Goal: Information Seeking & Learning: Find specific fact

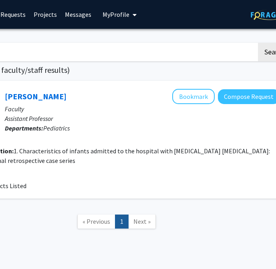
scroll to position [0, 184]
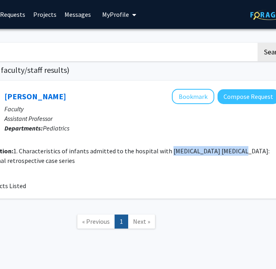
drag, startPoint x: 165, startPoint y: 152, endPoint x: 228, endPoint y: 152, distance: 63.6
click at [228, 152] on fg-read-more "1. Characteristics of infants admitted to the hospital with [MEDICAL_DATA] [MED…" at bounding box center [111, 156] width 316 height 18
copy fg-read-more "[MEDICAL_DATA] [MEDICAL_DATA]"
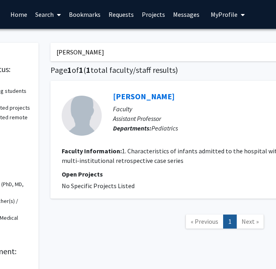
scroll to position [0, 70]
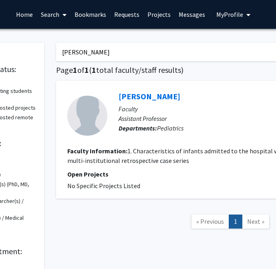
click at [78, 51] on input "[PERSON_NAME]" at bounding box center [213, 52] width 314 height 18
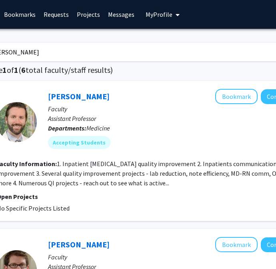
scroll to position [0, 118]
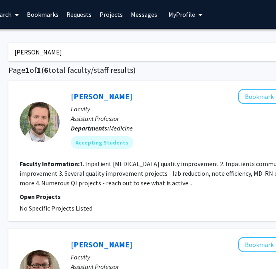
click at [102, 50] on input "[PERSON_NAME]" at bounding box center [165, 52] width 314 height 18
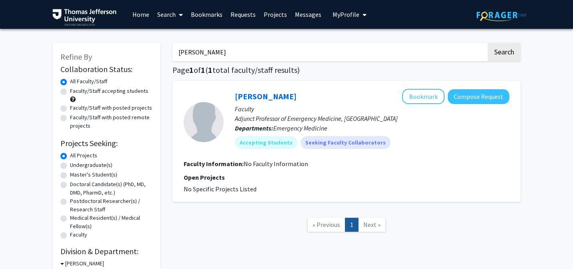
click at [200, 52] on input "[PERSON_NAME]" at bounding box center [329, 52] width 314 height 18
click at [275, 43] on button "Search" at bounding box center [504, 52] width 33 height 18
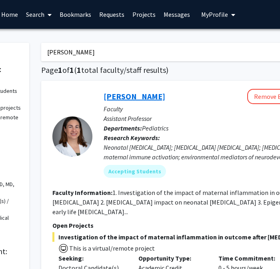
scroll to position [0, 84]
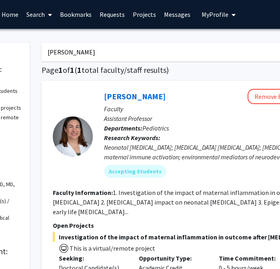
click at [162, 54] on input "[PERSON_NAME]" at bounding box center [199, 52] width 314 height 18
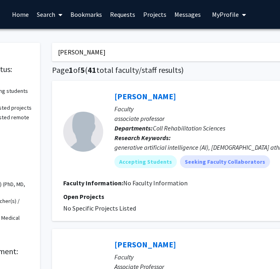
scroll to position [0, 63]
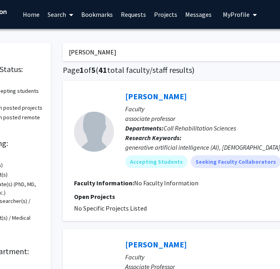
click at [104, 54] on input "[PERSON_NAME]" at bounding box center [220, 52] width 314 height 18
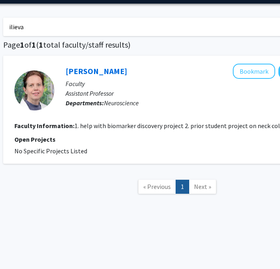
scroll to position [25, 122]
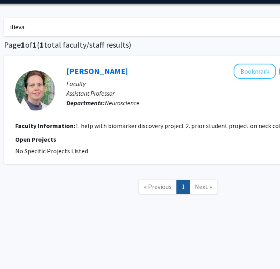
click at [94, 30] on input "ilieva" at bounding box center [161, 27] width 314 height 18
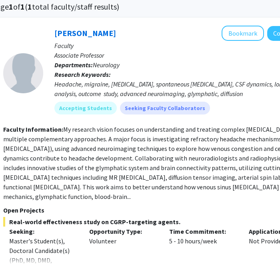
scroll to position [63, 134]
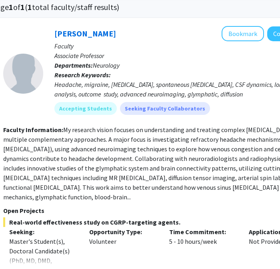
click at [115, 196] on section "Faculty Information: My research vision focuses on understanding and treating c…" at bounding box center [166, 163] width 326 height 77
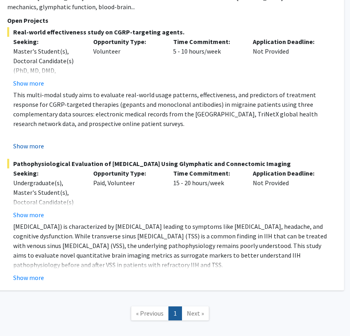
scroll to position [251, 130]
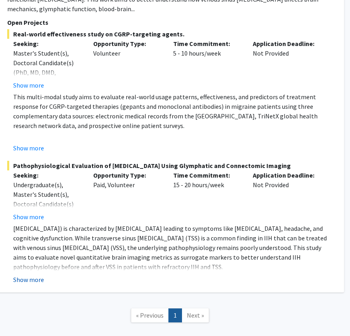
click at [27, 268] on button "Show more" at bounding box center [28, 280] width 31 height 10
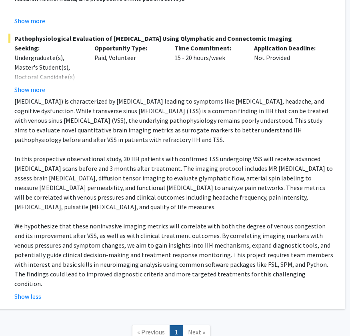
scroll to position [0, 129]
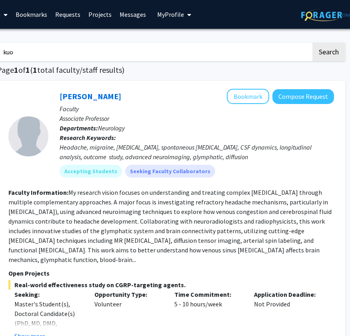
click at [122, 48] on input "kuo" at bounding box center [154, 52] width 314 height 18
click at [275, 43] on button "Search" at bounding box center [328, 52] width 33 height 18
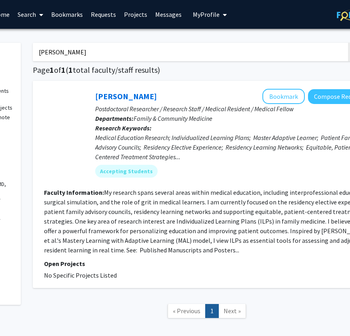
scroll to position [0, 91]
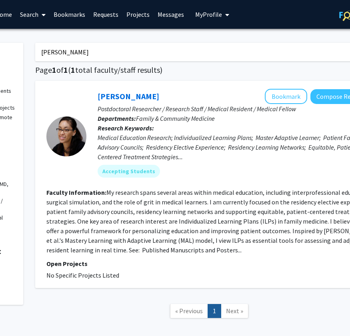
click at [200, 43] on input "[PERSON_NAME]" at bounding box center [192, 52] width 314 height 18
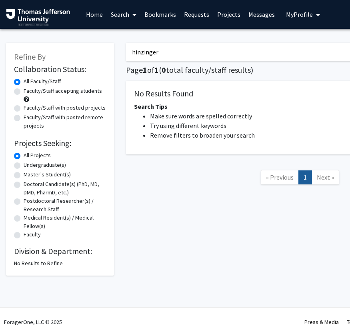
click at [142, 50] on input "hinzinger" at bounding box center [283, 52] width 314 height 18
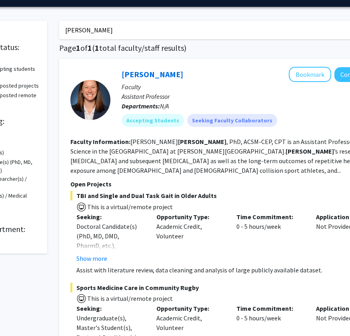
scroll to position [0, 67]
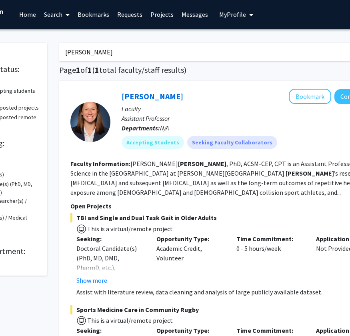
click at [123, 54] on input "[PERSON_NAME]" at bounding box center [216, 52] width 314 height 18
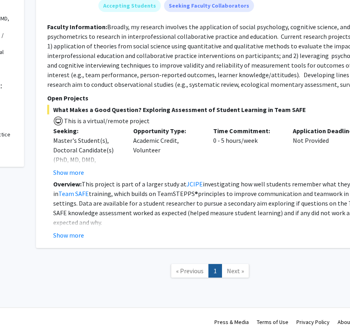
scroll to position [0, 90]
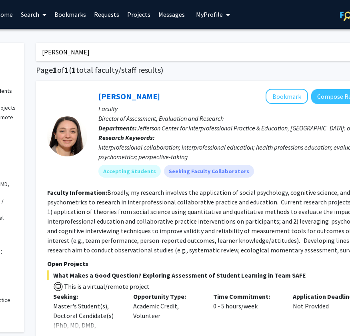
click at [148, 54] on input "[PERSON_NAME]" at bounding box center [193, 52] width 314 height 18
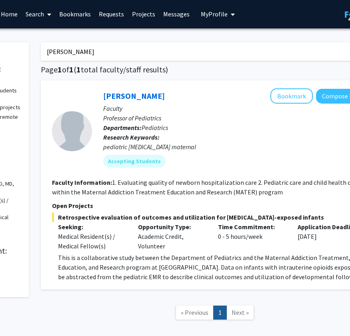
scroll to position [0, 130]
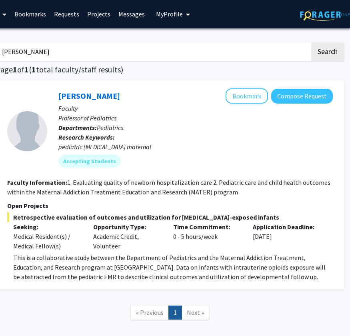
click at [97, 58] on input "[PERSON_NAME]" at bounding box center [153, 51] width 314 height 18
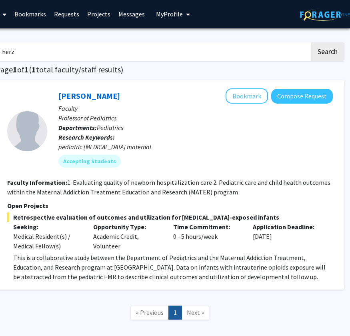
click at [275, 42] on button "Search" at bounding box center [327, 51] width 33 height 18
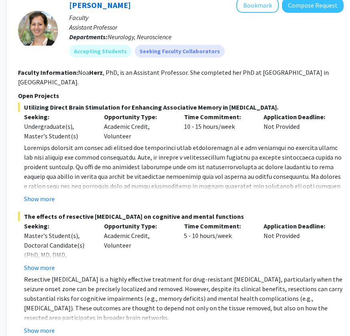
scroll to position [95, 119]
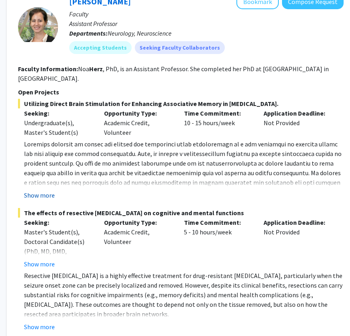
click at [31, 190] on button "Show more" at bounding box center [39, 195] width 31 height 10
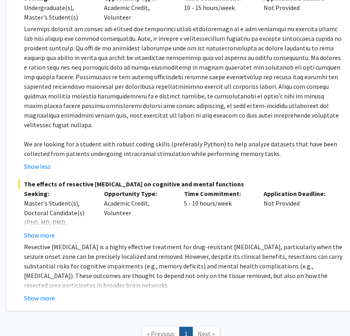
scroll to position [214, 119]
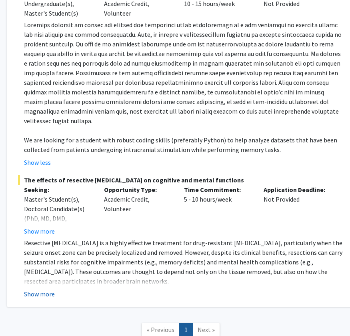
click at [35, 268] on button "Show more" at bounding box center [39, 294] width 31 height 10
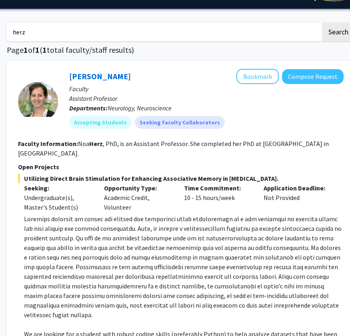
scroll to position [19, 119]
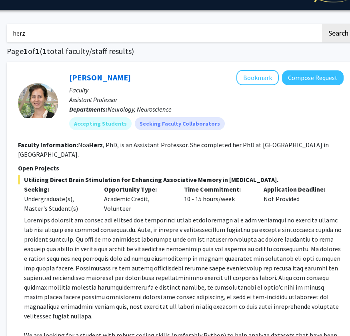
click at [106, 30] on input "herz" at bounding box center [164, 33] width 314 height 18
click at [275, 24] on button "Search" at bounding box center [338, 33] width 33 height 18
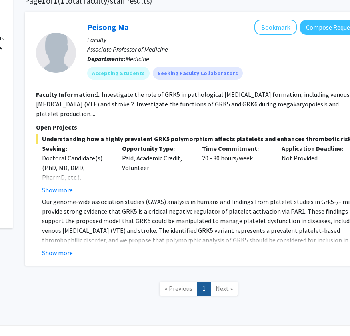
scroll to position [73, 101]
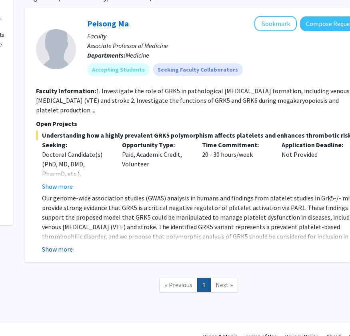
click at [59, 248] on button "Show more" at bounding box center [57, 249] width 31 height 10
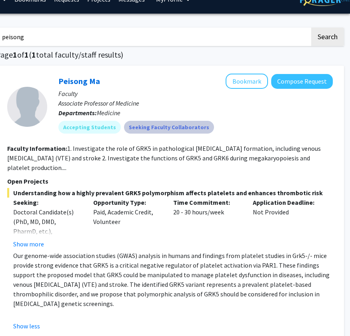
scroll to position [0, 130]
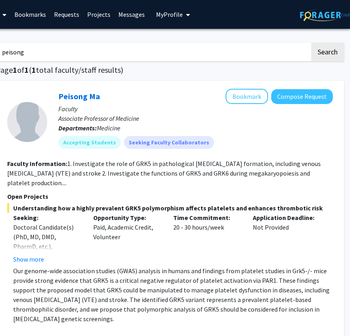
click at [74, 53] on input "peisong" at bounding box center [153, 52] width 314 height 18
click at [275, 43] on button "Search" at bounding box center [327, 52] width 33 height 18
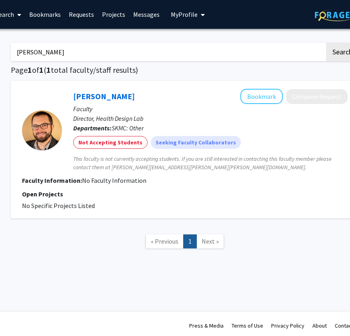
scroll to position [0, 120]
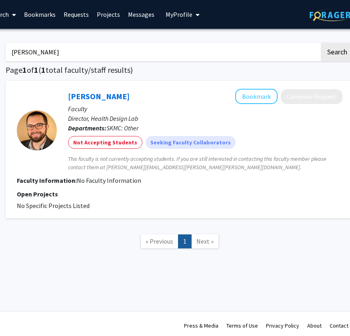
click at [24, 54] on input "[PERSON_NAME]" at bounding box center [163, 52] width 314 height 18
click at [275, 43] on button "Search" at bounding box center [337, 52] width 33 height 18
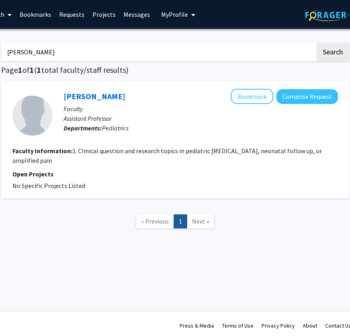
scroll to position [0, 123]
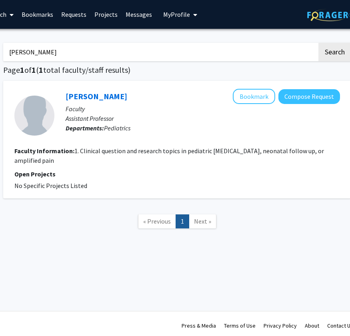
click at [127, 54] on input "[PERSON_NAME]" at bounding box center [160, 52] width 314 height 18
type input "[PERSON_NAME]"
click at [275, 43] on button "Search" at bounding box center [334, 52] width 33 height 18
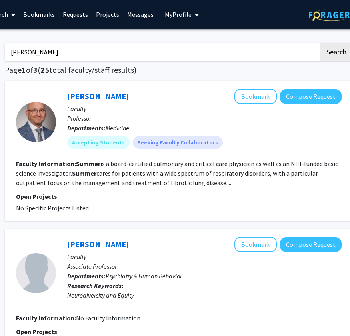
scroll to position [0, 122]
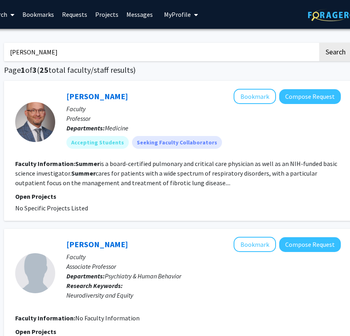
click at [187, 184] on fg-read-more "Summer is a board-certified pulmonary and critical care physician as well as an…" at bounding box center [176, 173] width 322 height 27
click at [186, 183] on fg-read-more "Summer is a board-certified pulmonary and critical care physician as well as an…" at bounding box center [176, 173] width 322 height 27
click at [102, 94] on link "[PERSON_NAME]" at bounding box center [97, 96] width 62 height 10
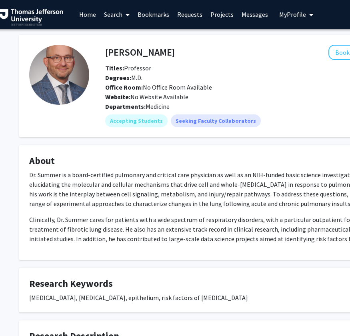
scroll to position [0, 3]
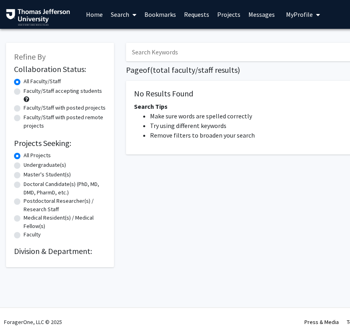
click at [168, 46] on input "Search Keywords" at bounding box center [283, 52] width 314 height 18
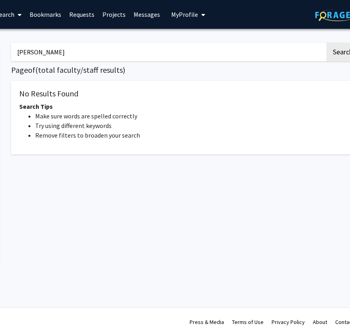
scroll to position [0, 114]
click at [275, 43] on button "Search" at bounding box center [343, 52] width 33 height 18
click at [120, 51] on input "[PERSON_NAME]" at bounding box center [169, 52] width 314 height 18
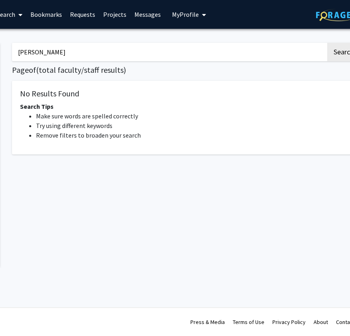
click at [275, 43] on button "Search" at bounding box center [343, 52] width 33 height 18
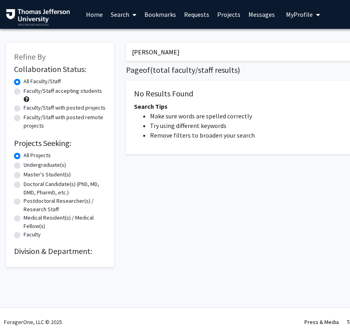
click at [151, 49] on input "[PERSON_NAME]" at bounding box center [283, 52] width 314 height 18
click at [156, 51] on input "[PERSON_NAME]" at bounding box center [283, 52] width 314 height 18
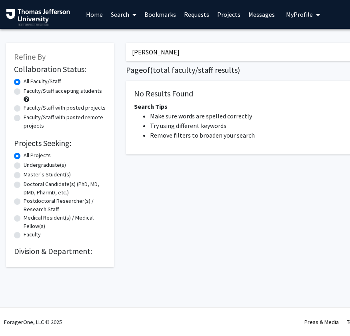
click at [156, 51] on input "[PERSON_NAME]" at bounding box center [283, 52] width 314 height 18
click at [146, 54] on input "vitali" at bounding box center [283, 52] width 314 height 18
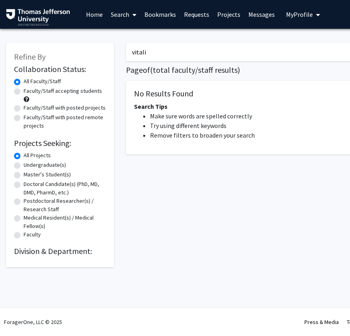
click at [146, 54] on input "vitali" at bounding box center [283, 52] width 314 height 18
type input "[PERSON_NAME]"
